Goal: Check status: Check status

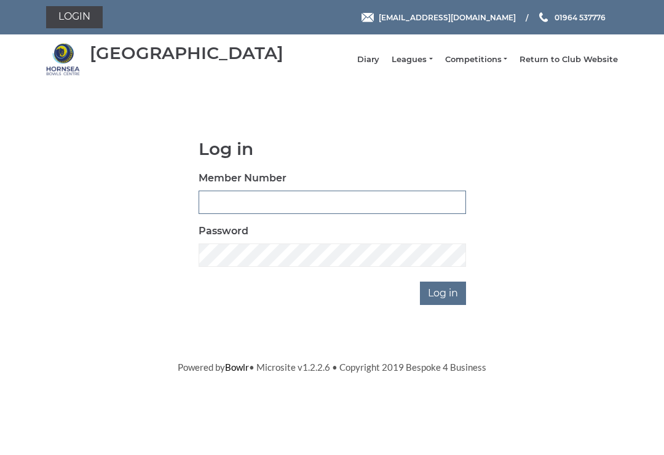
type input "0530"
click at [444, 302] on input "Log in" at bounding box center [443, 293] width 46 height 23
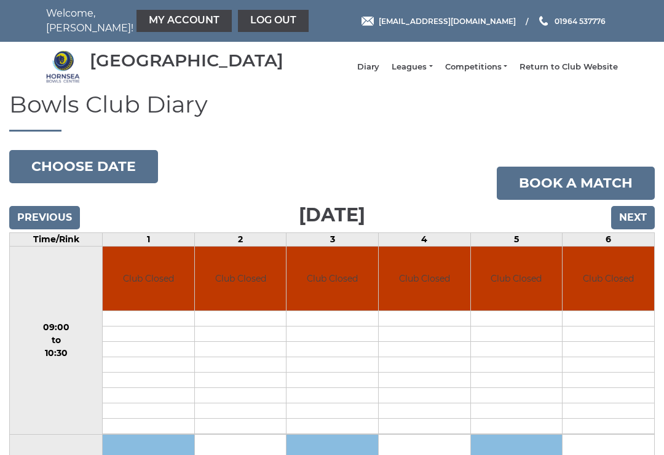
click at [150, 17] on link "My Account" at bounding box center [184, 21] width 95 height 22
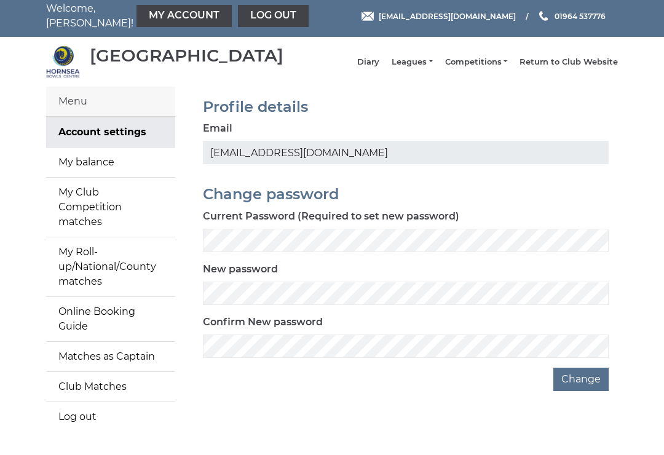
scroll to position [26, 0]
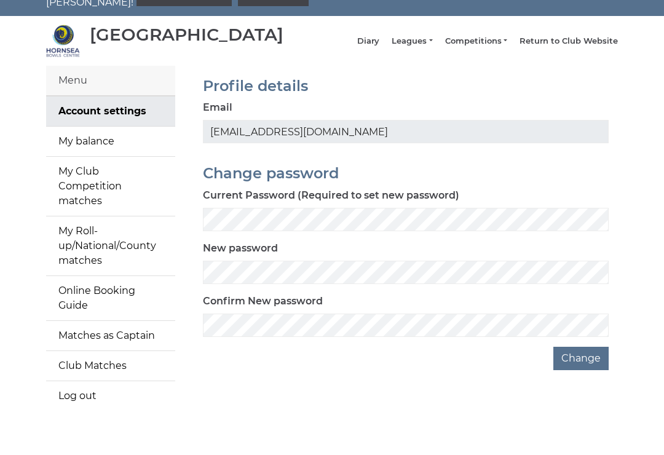
click at [124, 150] on link "My balance" at bounding box center [110, 142] width 129 height 30
